Goal: Task Accomplishment & Management: Use online tool/utility

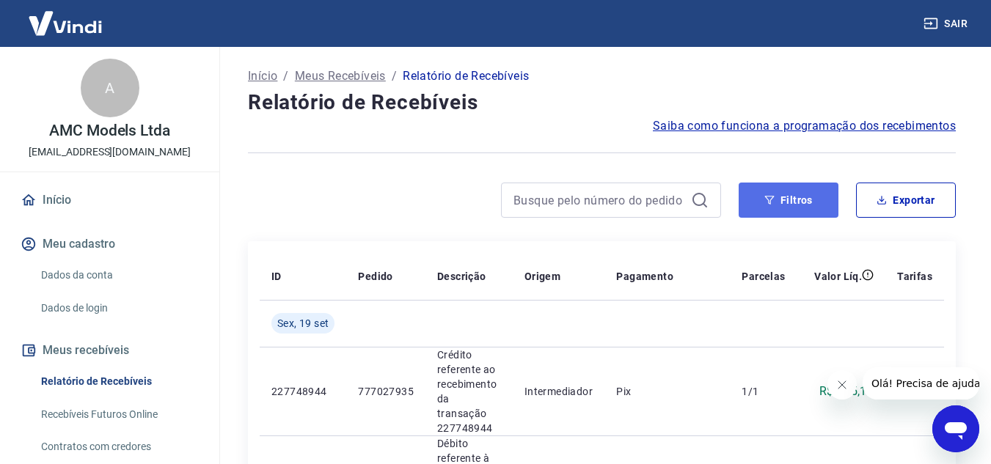
click at [807, 203] on button "Filtros" at bounding box center [789, 200] width 100 height 35
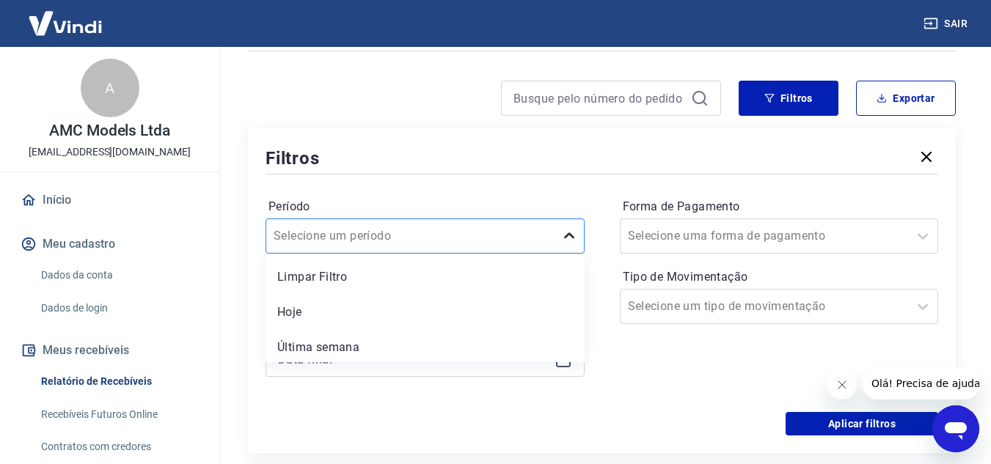
scroll to position [112, 0]
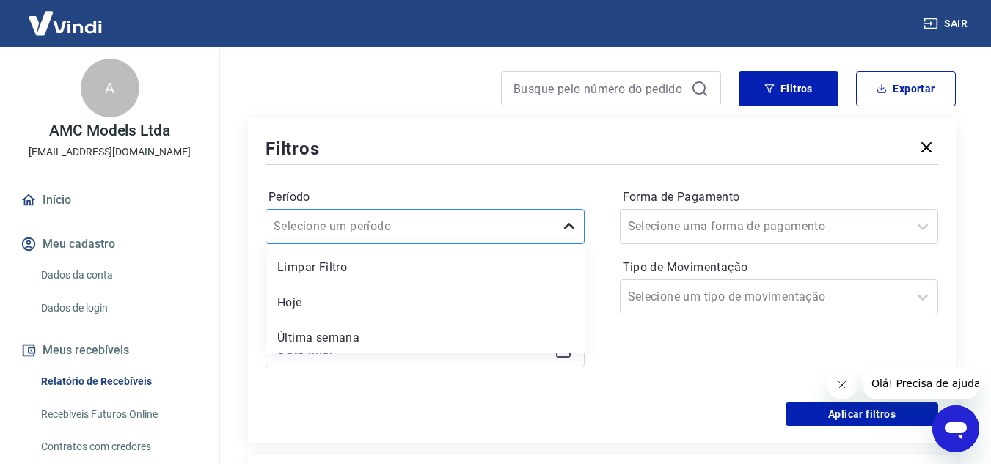
click at [565, 244] on div "option Última semana focused, 3 of 7. 7 results available. Use Up and Down to c…" at bounding box center [425, 226] width 319 height 35
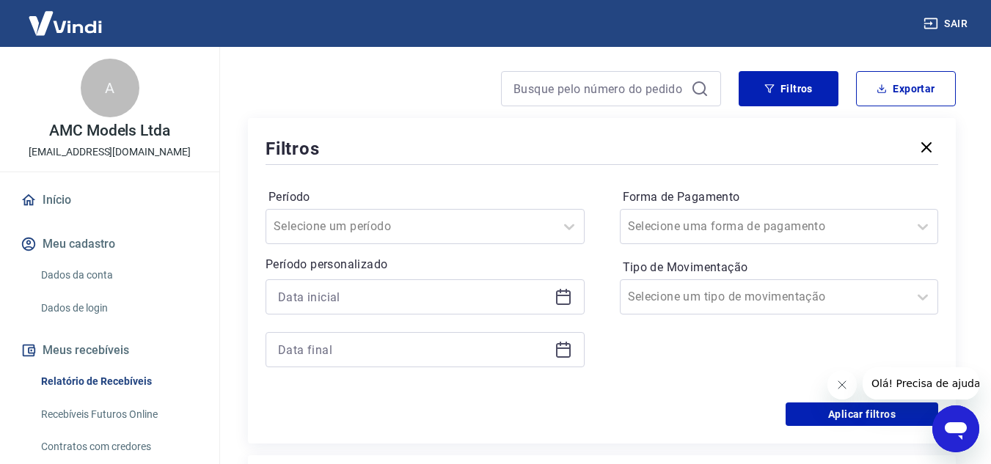
click at [643, 351] on div "Forma de Pagamento Selecione uma forma de pagamento Tipo de Movimentação Seleci…" at bounding box center [779, 286] width 319 height 200
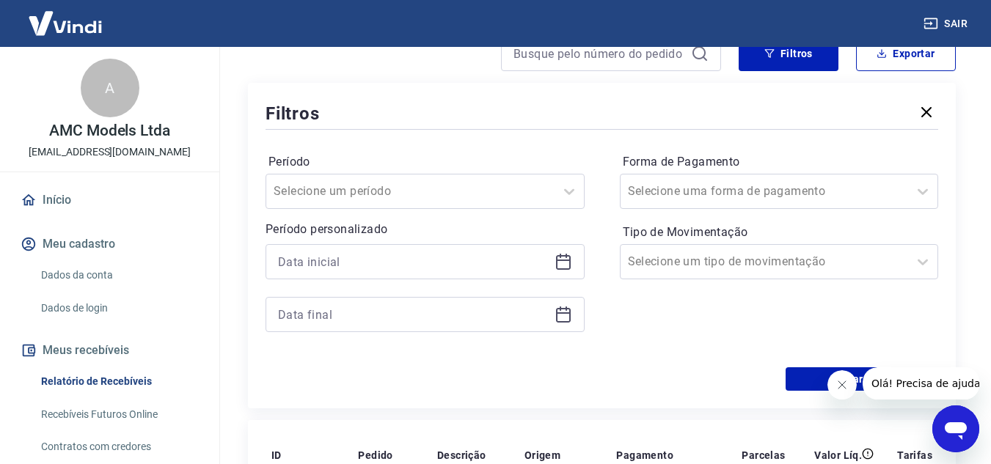
scroll to position [185, 0]
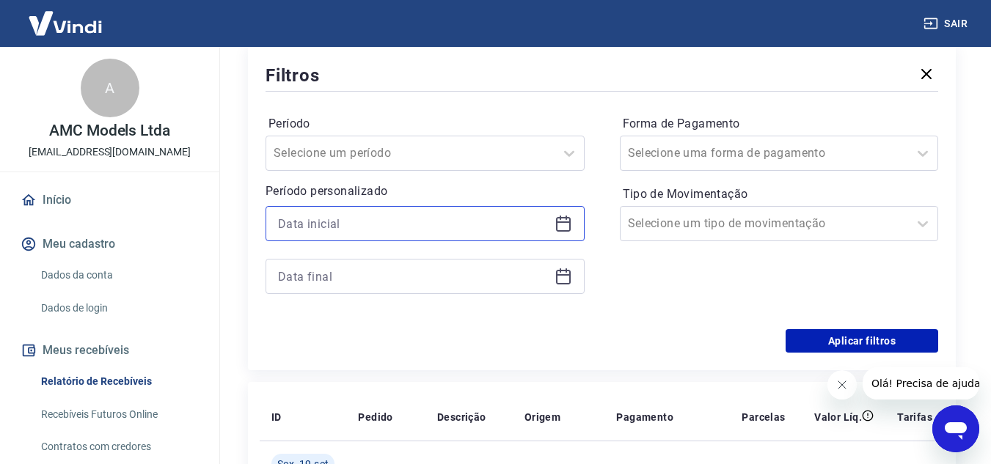
click at [403, 230] on input at bounding box center [413, 224] width 271 height 22
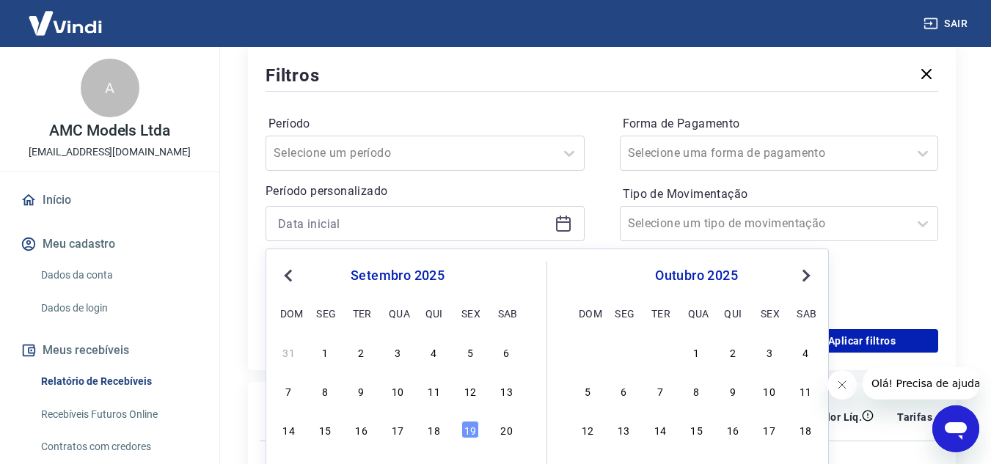
click at [285, 280] on button "Previous Month" at bounding box center [289, 276] width 18 height 18
click at [290, 275] on span "Previous Month" at bounding box center [290, 275] width 0 height 17
click at [434, 353] on div "1" at bounding box center [435, 352] width 18 height 18
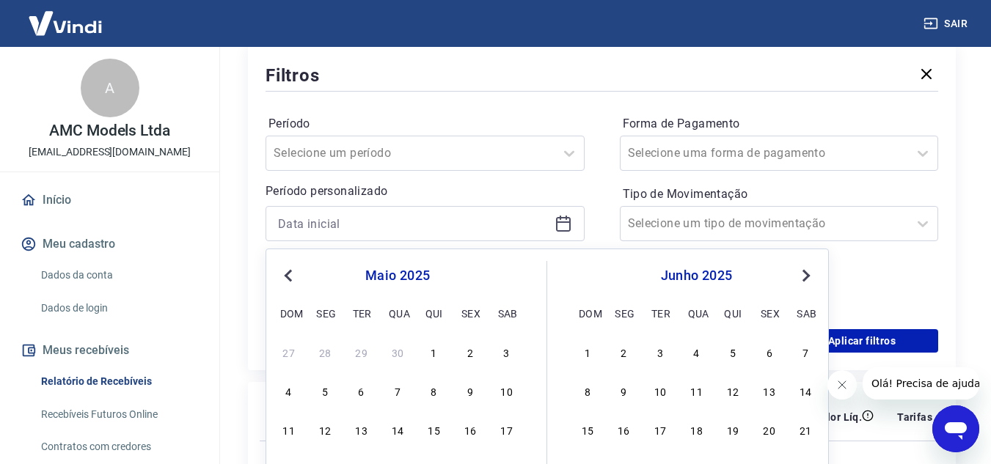
type input "01/05/2025"
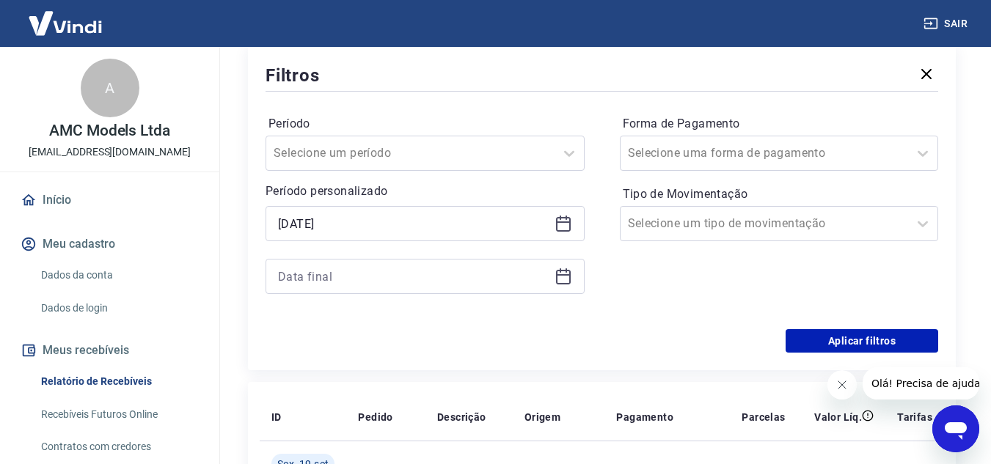
click at [562, 277] on icon at bounding box center [564, 277] width 18 height 18
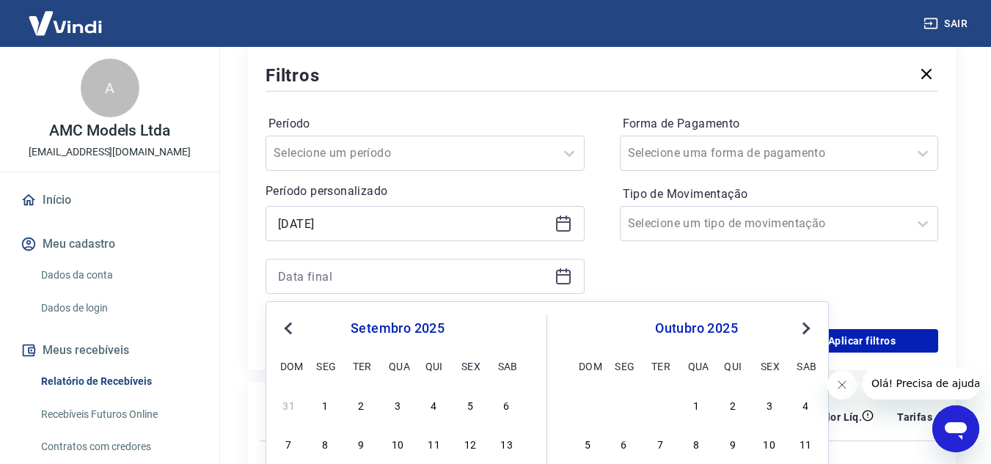
click at [290, 326] on span "Previous Month" at bounding box center [290, 328] width 0 height 17
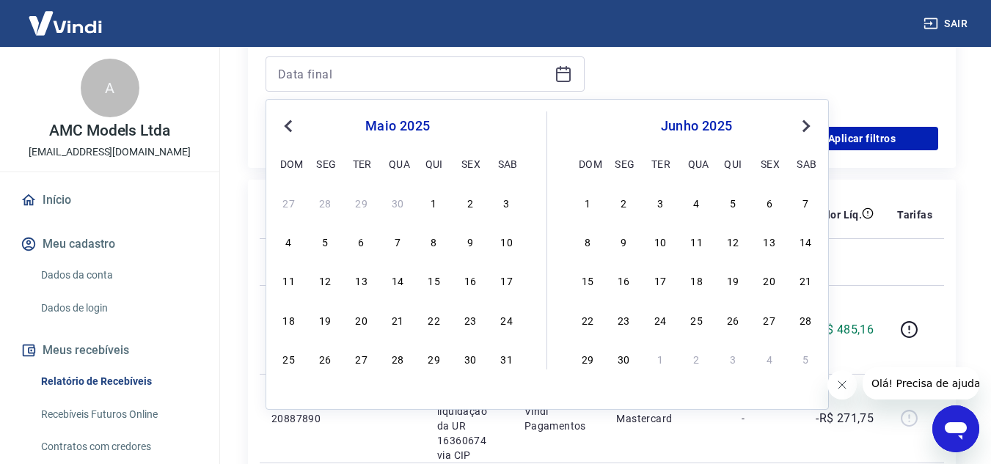
scroll to position [405, 0]
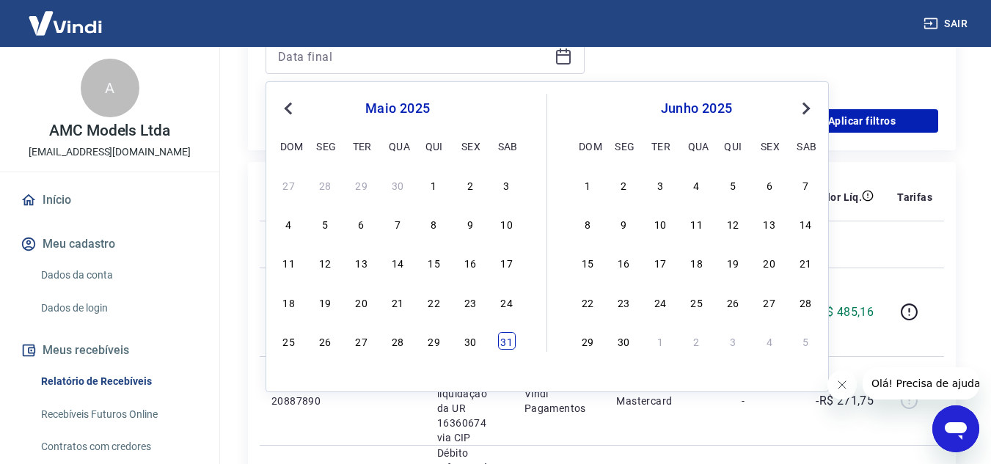
click at [504, 343] on div "31" at bounding box center [507, 341] width 18 height 18
type input "31/05/2025"
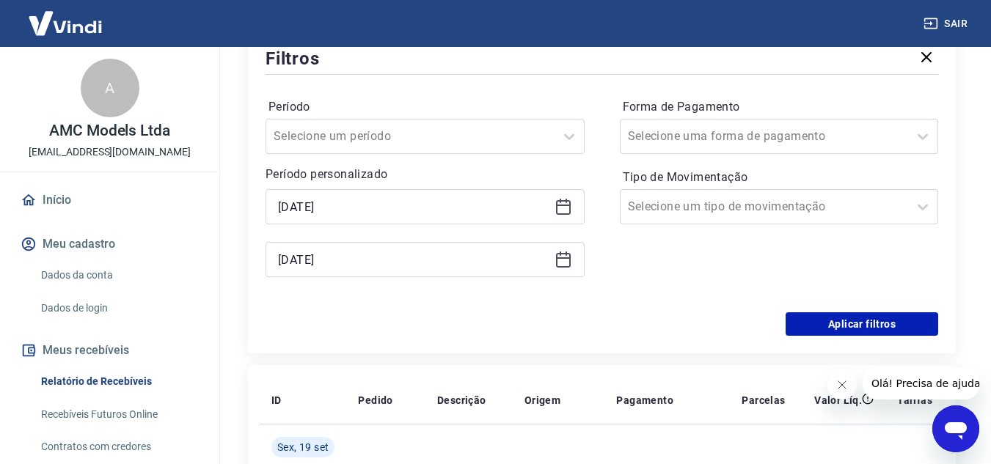
scroll to position [185, 0]
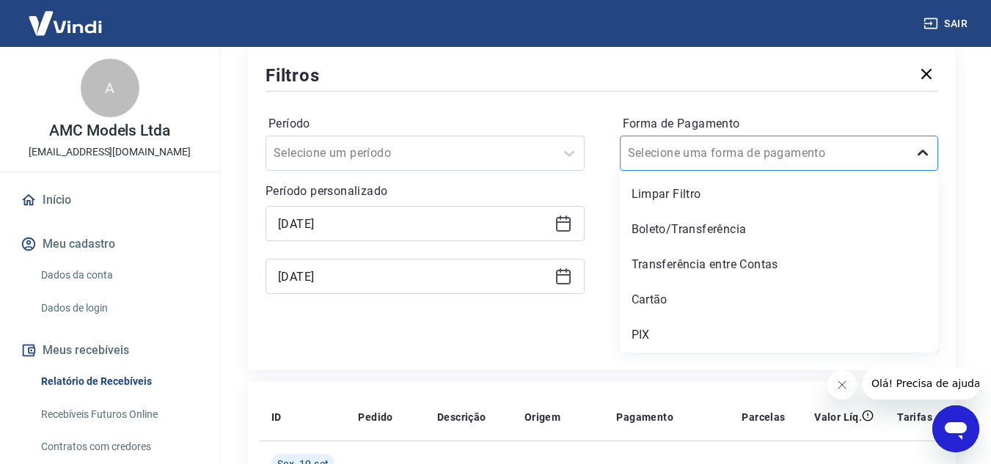
click at [925, 154] on icon at bounding box center [923, 153] width 10 height 6
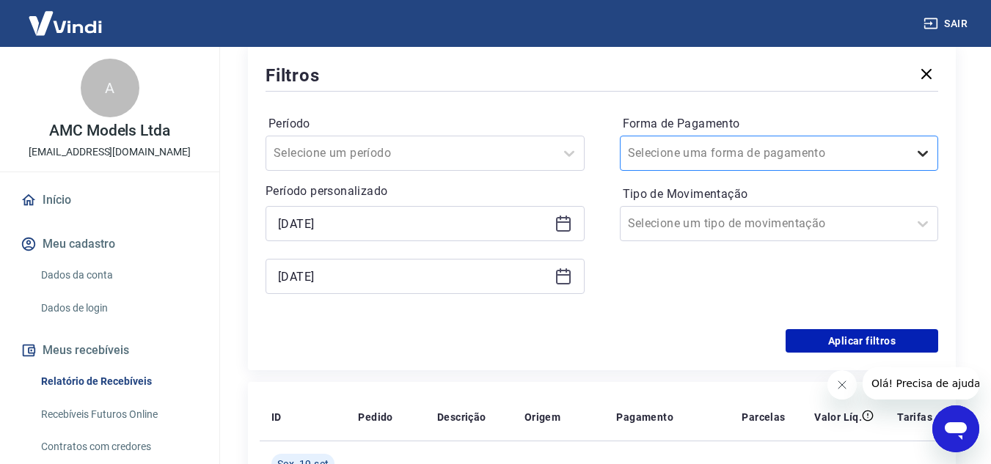
click at [925, 154] on icon at bounding box center [923, 154] width 18 height 18
click at [919, 224] on icon at bounding box center [923, 224] width 18 height 18
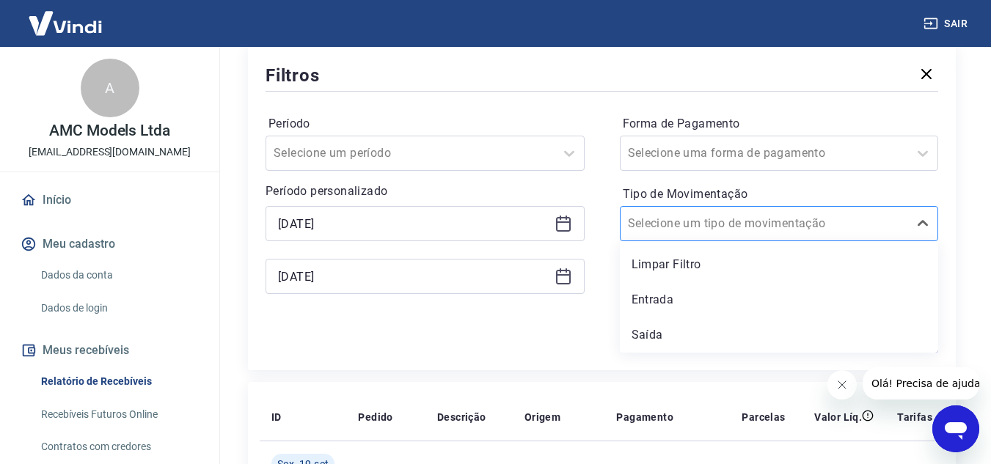
click at [881, 226] on div at bounding box center [765, 223] width 274 height 21
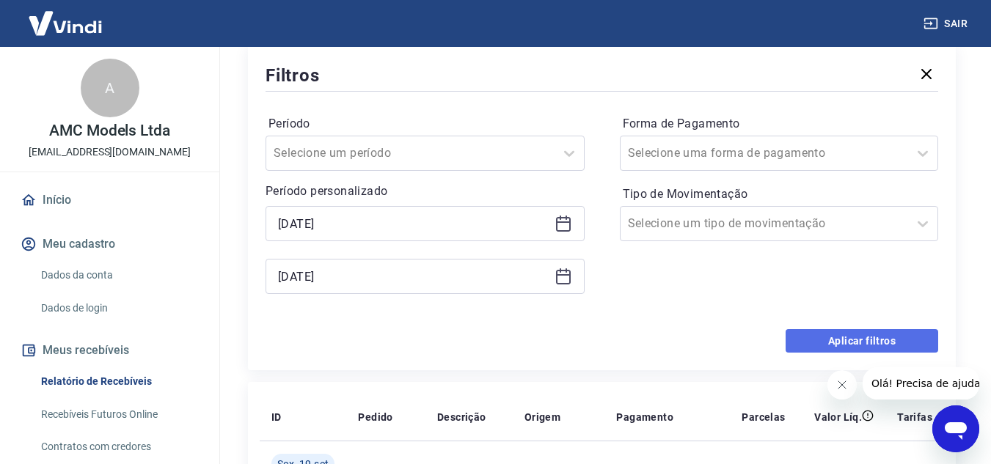
click at [887, 336] on button "Aplicar filtros" at bounding box center [862, 340] width 153 height 23
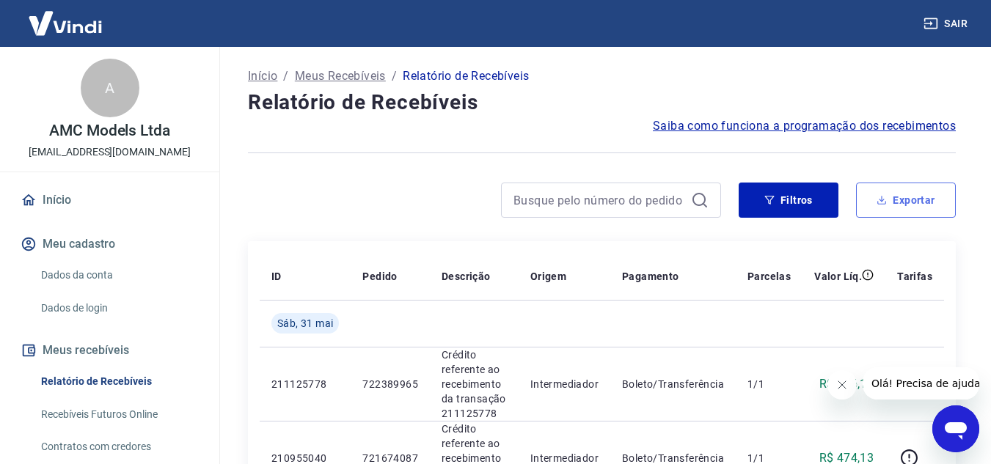
click at [905, 200] on button "Exportar" at bounding box center [906, 200] width 100 height 35
type input "01/05/2025"
type input "31/05/2025"
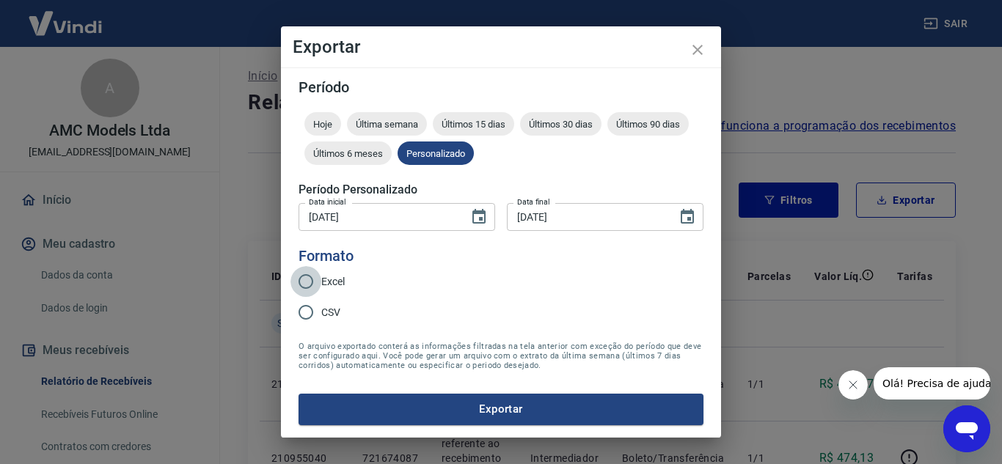
drag, startPoint x: 305, startPoint y: 282, endPoint x: 309, endPoint y: 291, distance: 9.5
click at [305, 282] on input "Excel" at bounding box center [306, 281] width 31 height 31
radio input "true"
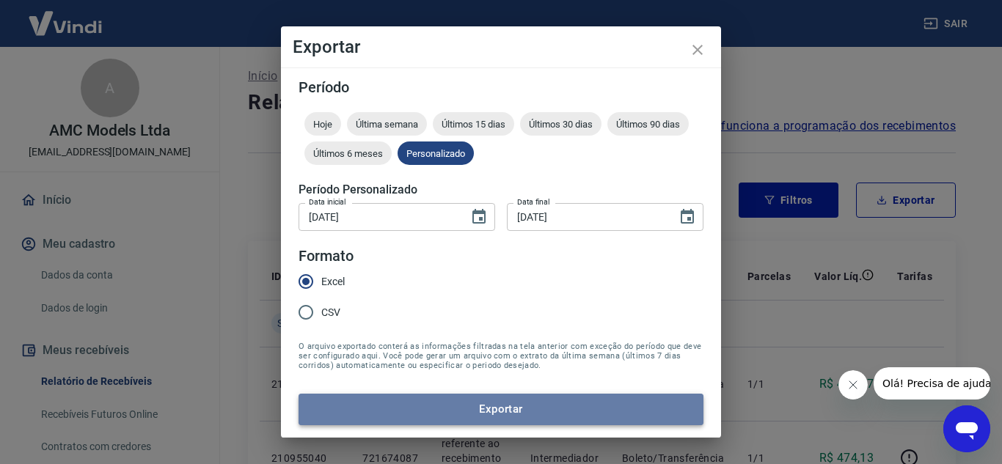
click at [476, 413] on button "Exportar" at bounding box center [501, 409] width 405 height 31
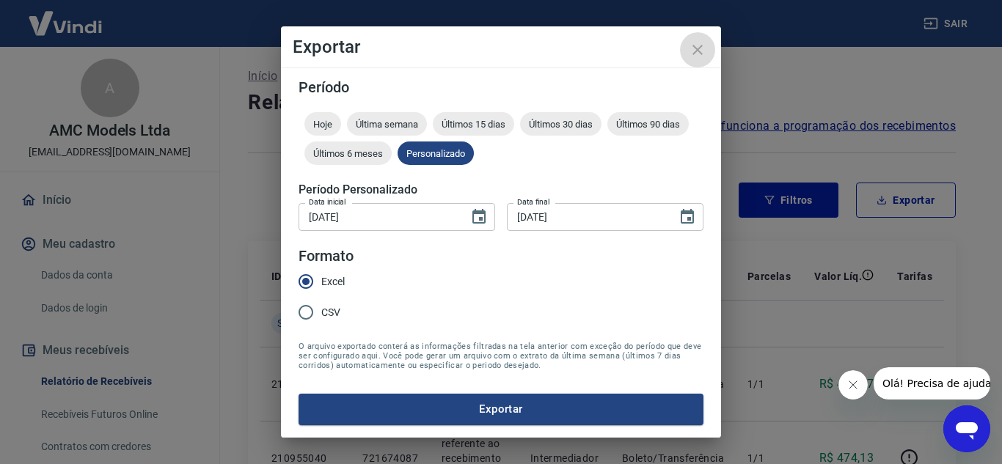
click at [693, 46] on icon "close" at bounding box center [698, 50] width 18 height 18
